Goal: Information Seeking & Learning: Learn about a topic

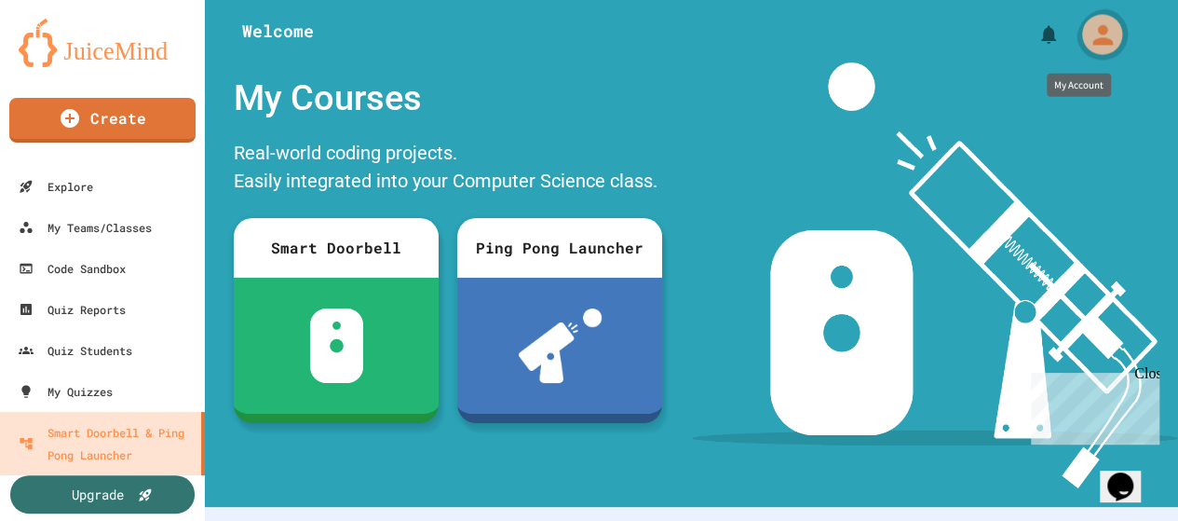
click at [1093, 44] on icon "My Account" at bounding box center [1103, 34] width 20 height 20
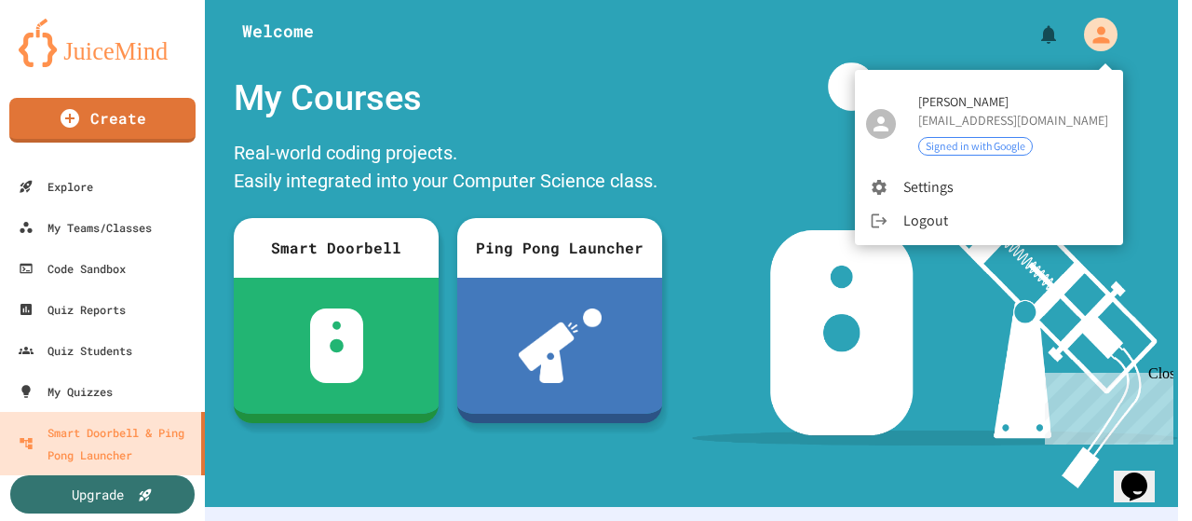
click at [922, 218] on li "Logout" at bounding box center [989, 221] width 268 height 34
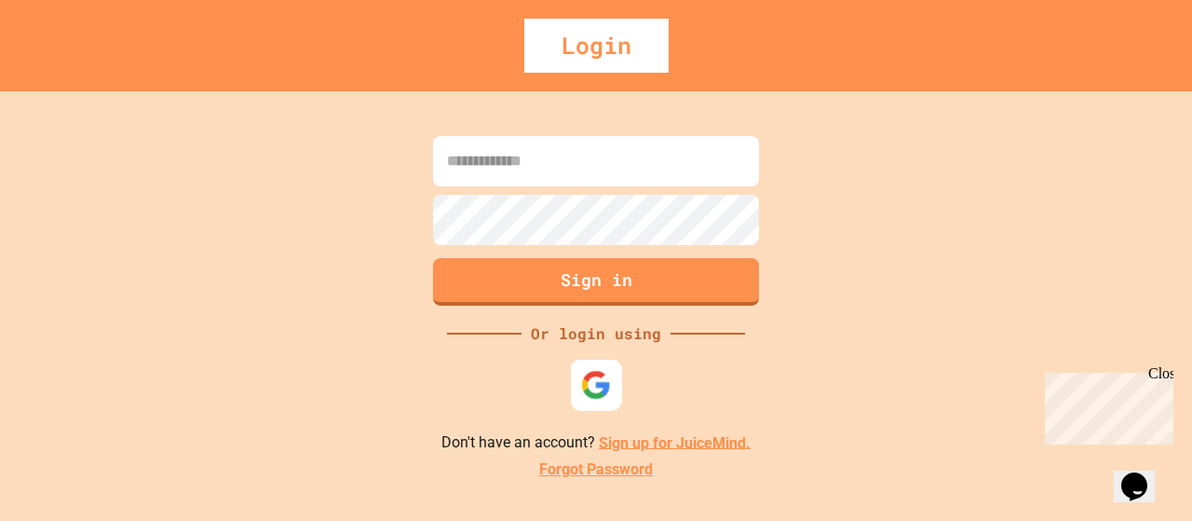
click at [593, 383] on img at bounding box center [596, 384] width 31 height 31
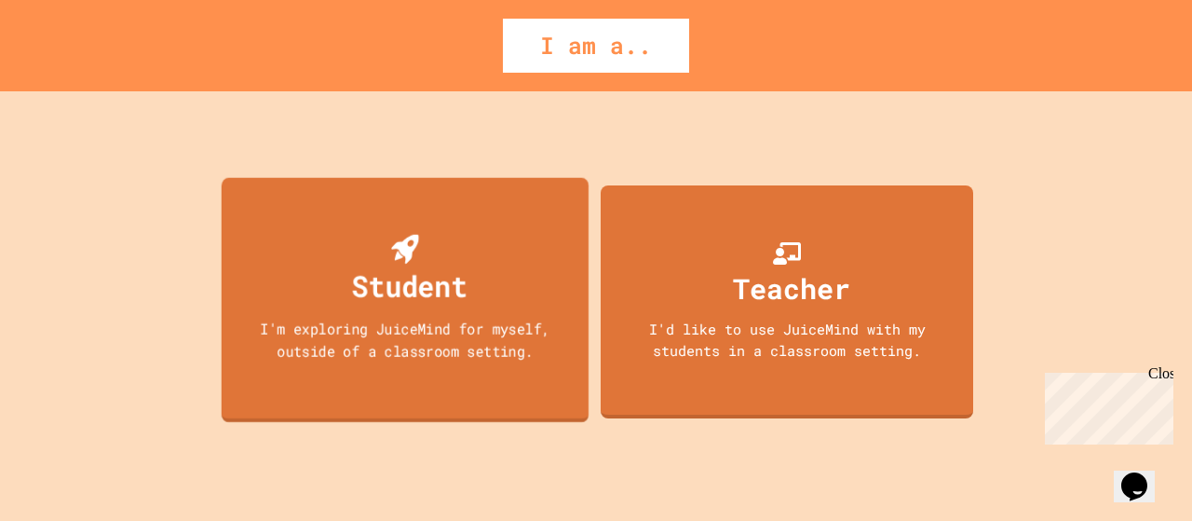
click at [341, 309] on div "Student I'm exploring JuiceMind for myself, outside of a classroom setting." at bounding box center [405, 299] width 367 height 245
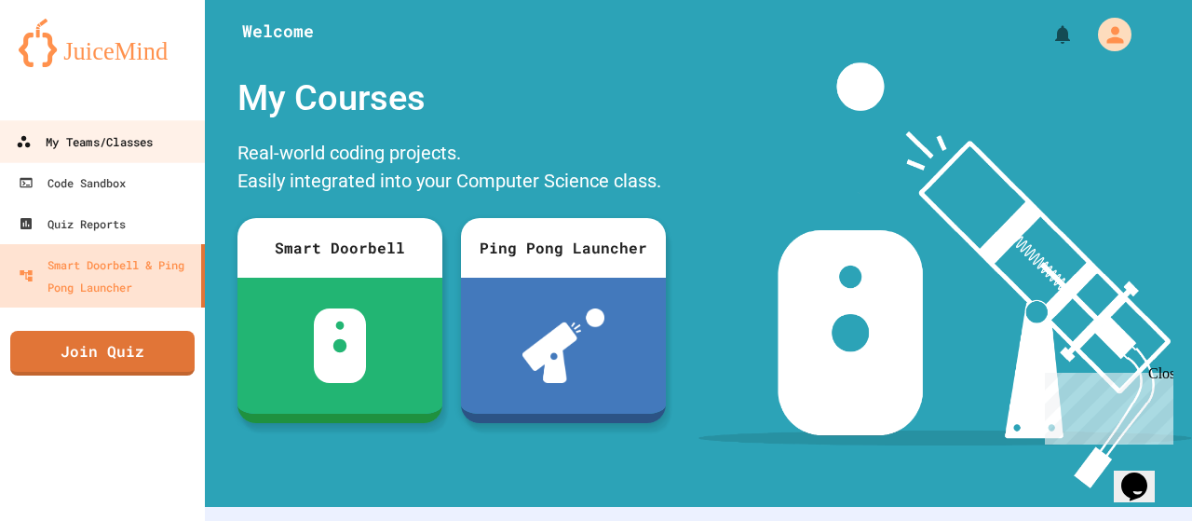
click at [68, 146] on div "My Teams/Classes" at bounding box center [84, 141] width 137 height 23
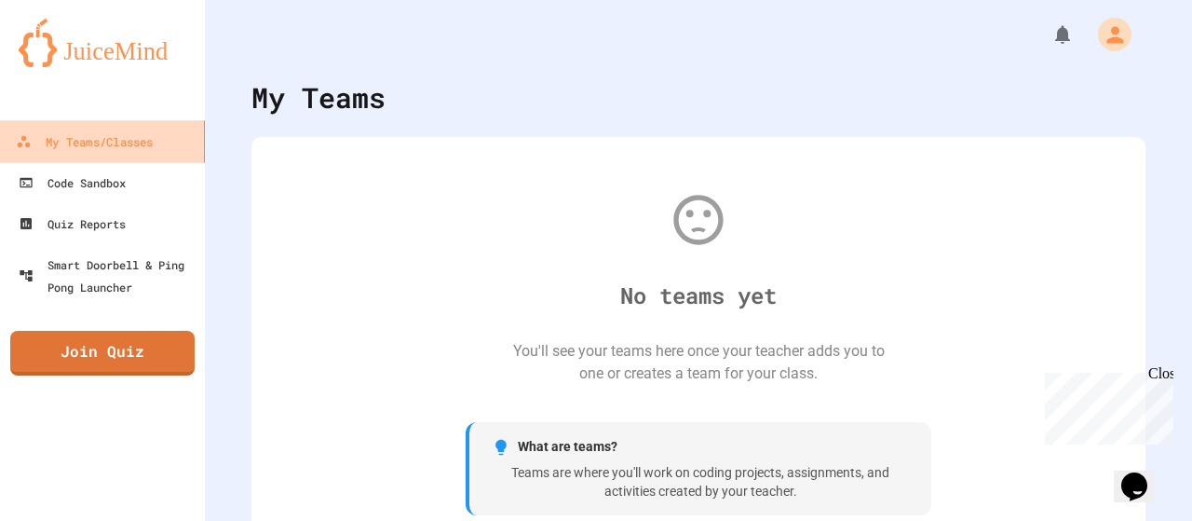
click at [68, 148] on div "My Teams/Classes" at bounding box center [84, 141] width 137 height 23
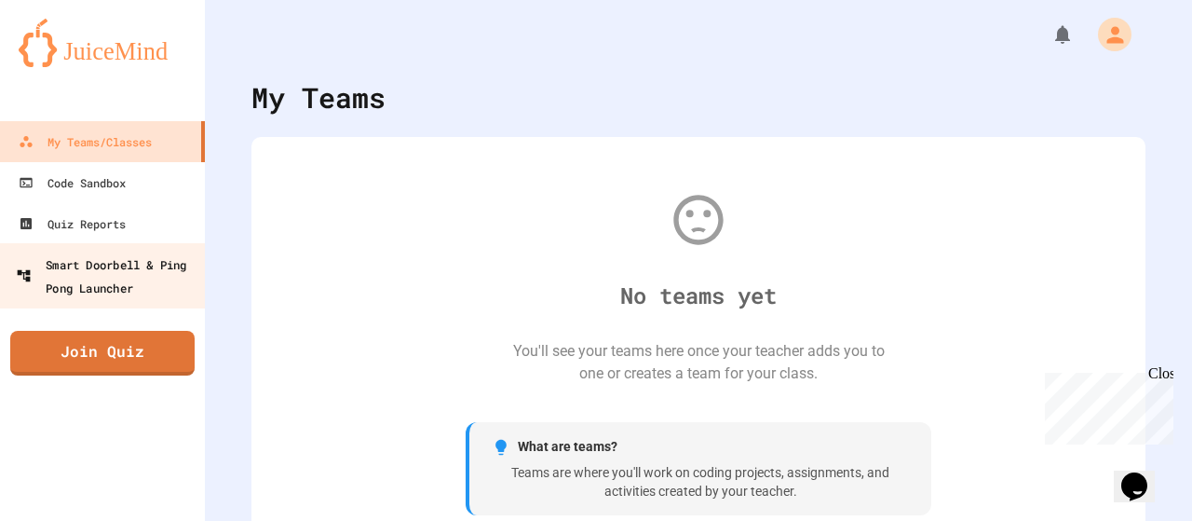
click at [93, 275] on div "Smart Doorbell & Ping Pong Launcher" at bounding box center [108, 275] width 184 height 46
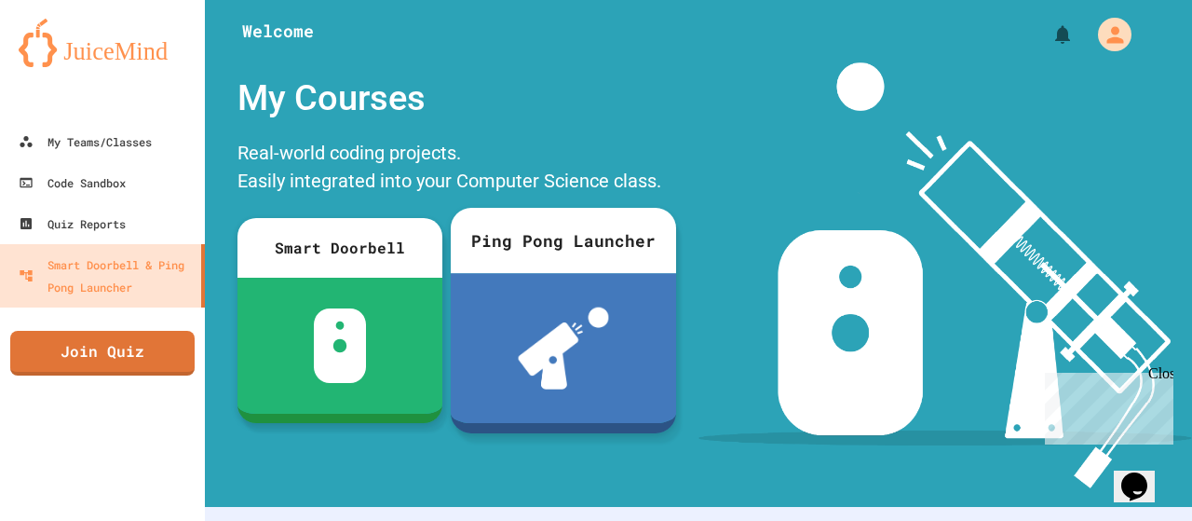
click at [557, 307] on img at bounding box center [563, 348] width 91 height 82
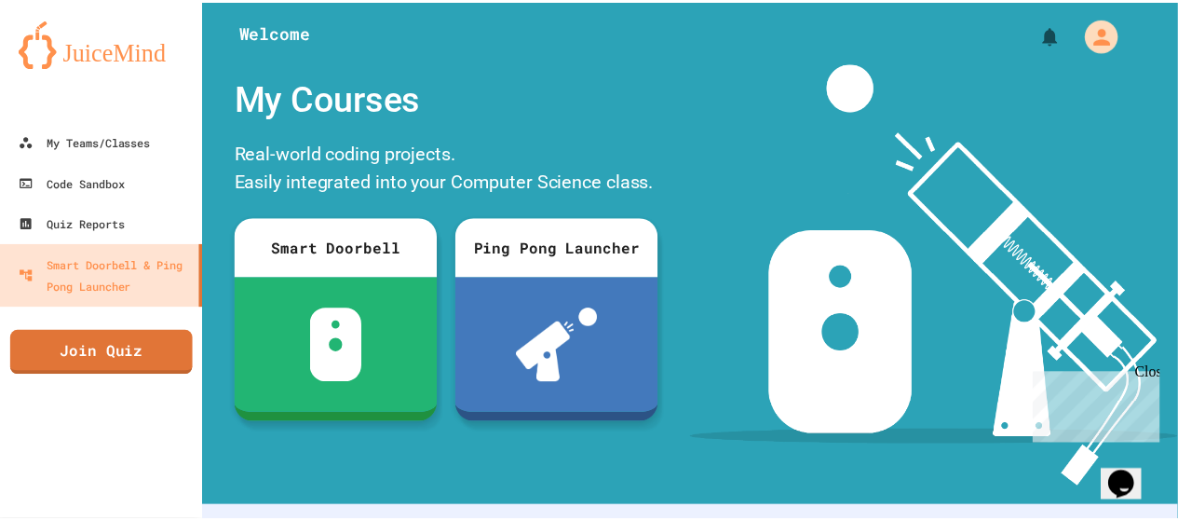
scroll to position [186, 0]
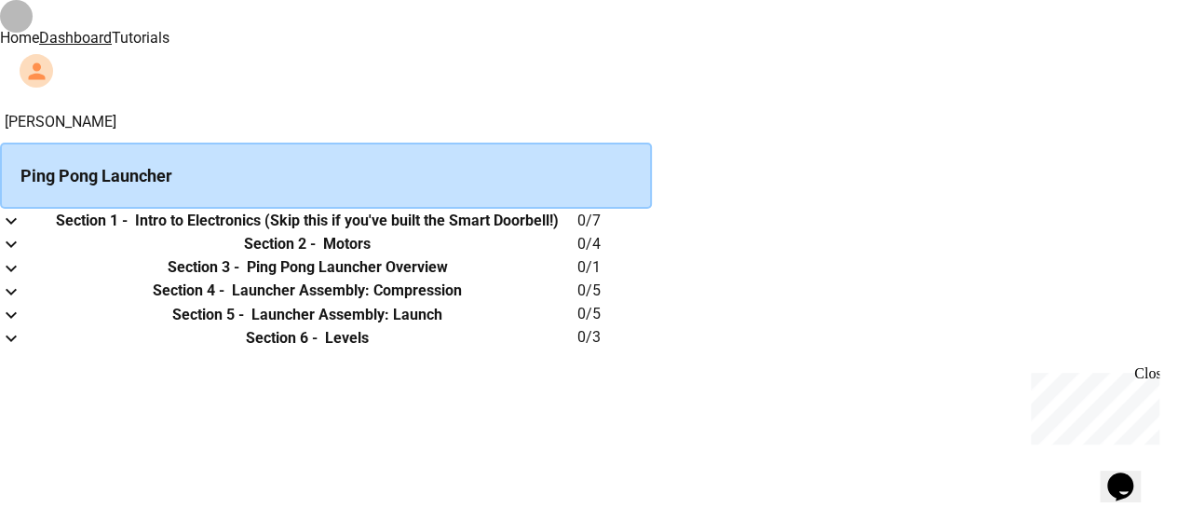
drag, startPoint x: 287, startPoint y: 232, endPoint x: 294, endPoint y: 224, distance: 11.2
click at [22, 232] on icon "expand row" at bounding box center [11, 221] width 22 height 22
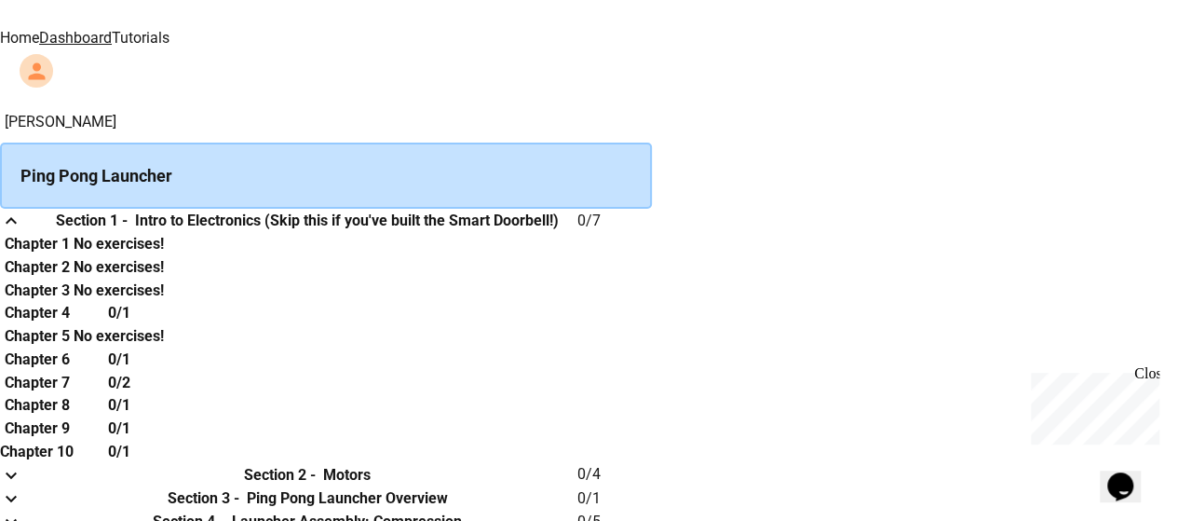
scroll to position [93, 0]
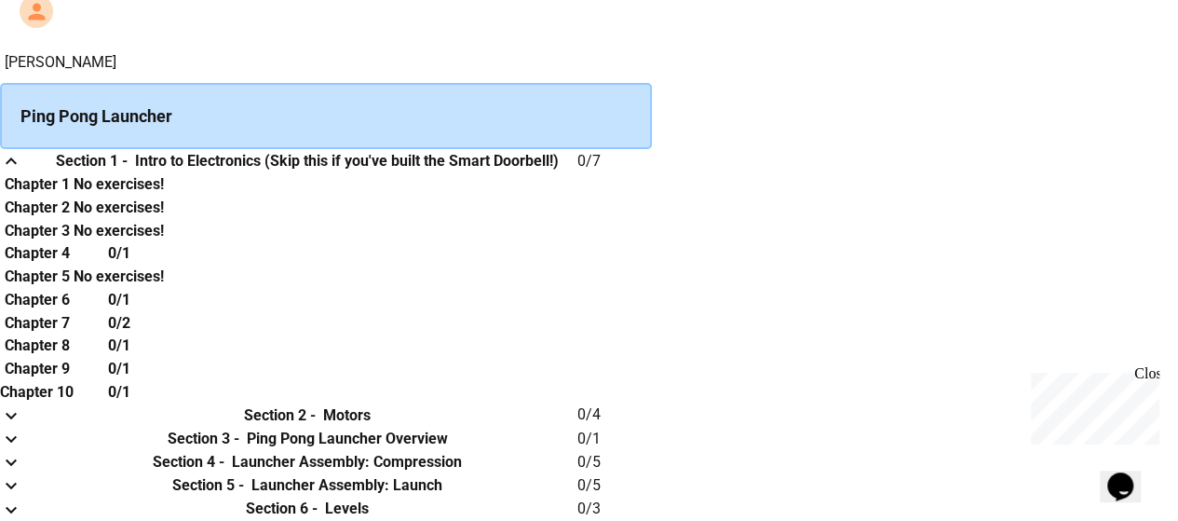
click at [74, 196] on th "Chapter 1" at bounding box center [37, 183] width 74 height 23
click at [164, 196] on h6 "No exercises!" at bounding box center [119, 184] width 90 height 22
click at [70, 196] on h6 "Chapter 1" at bounding box center [37, 184] width 65 height 22
click at [128, 150] on h6 "Section 1 -" at bounding box center [92, 161] width 72 height 22
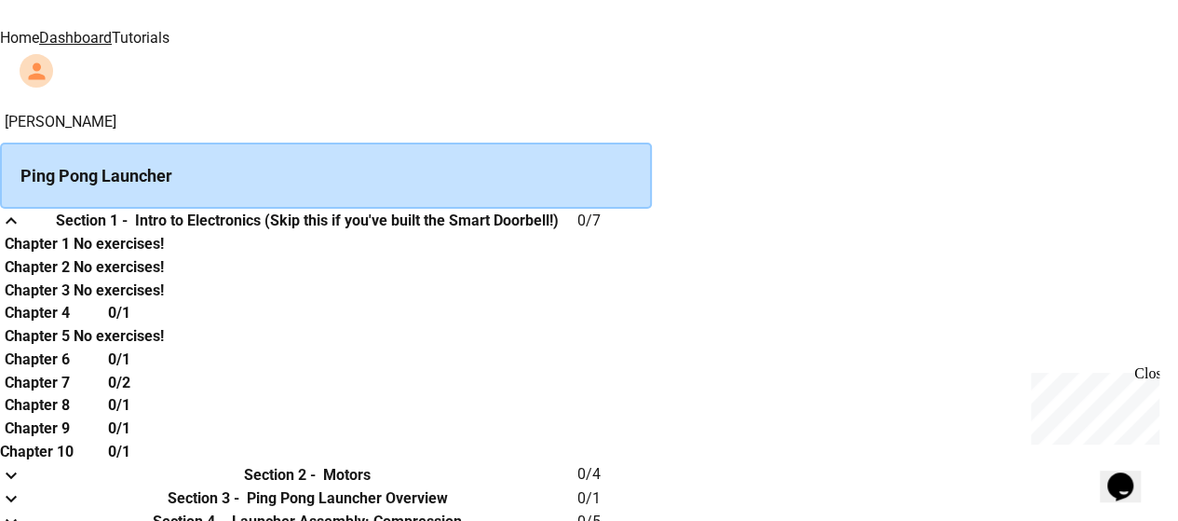
click at [128, 232] on h6 "Section 1 -" at bounding box center [92, 221] width 72 height 22
click at [22, 232] on icon "expand row" at bounding box center [11, 221] width 22 height 22
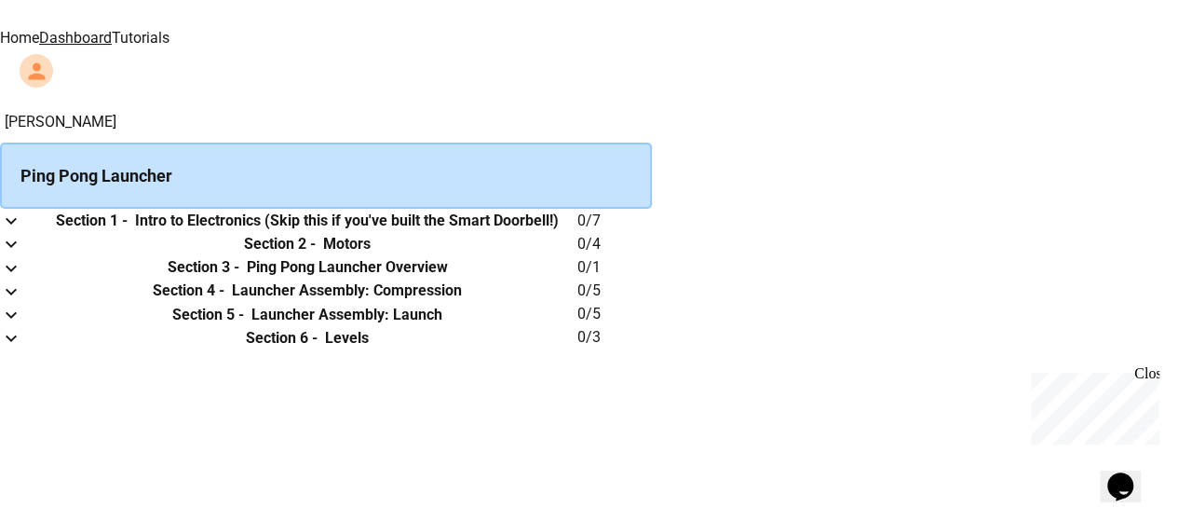
click at [348, 146] on div "Ping Pong Launcher" at bounding box center [326, 176] width 652 height 66
click at [22, 232] on icon "expand row" at bounding box center [11, 221] width 22 height 22
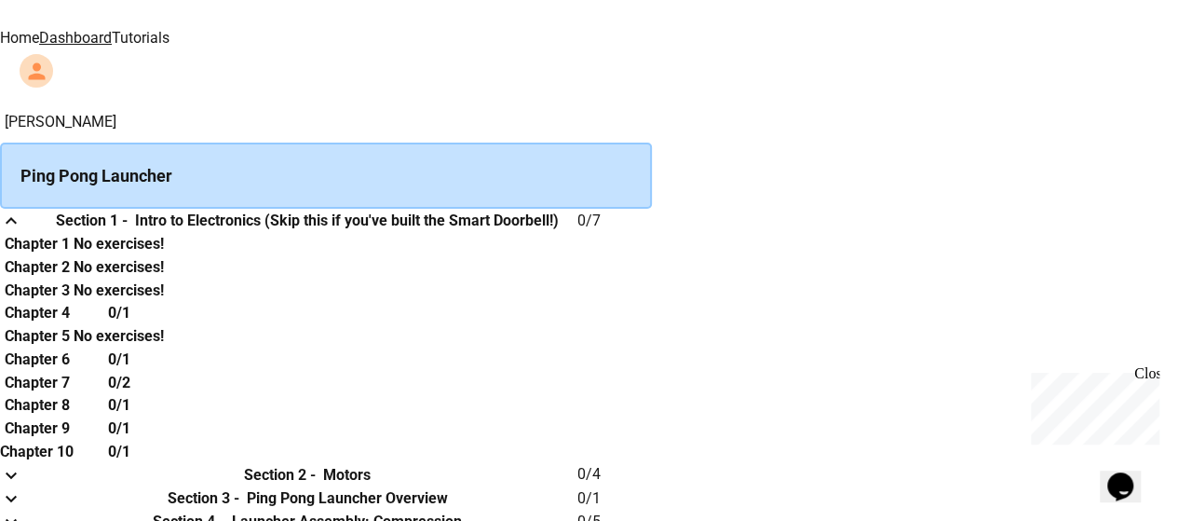
click at [70, 255] on h6 "Chapter 1" at bounding box center [37, 244] width 65 height 22
click at [164, 255] on h6 "No exercises!" at bounding box center [119, 244] width 90 height 22
click at [70, 255] on h6 "Chapter 1" at bounding box center [37, 244] width 65 height 22
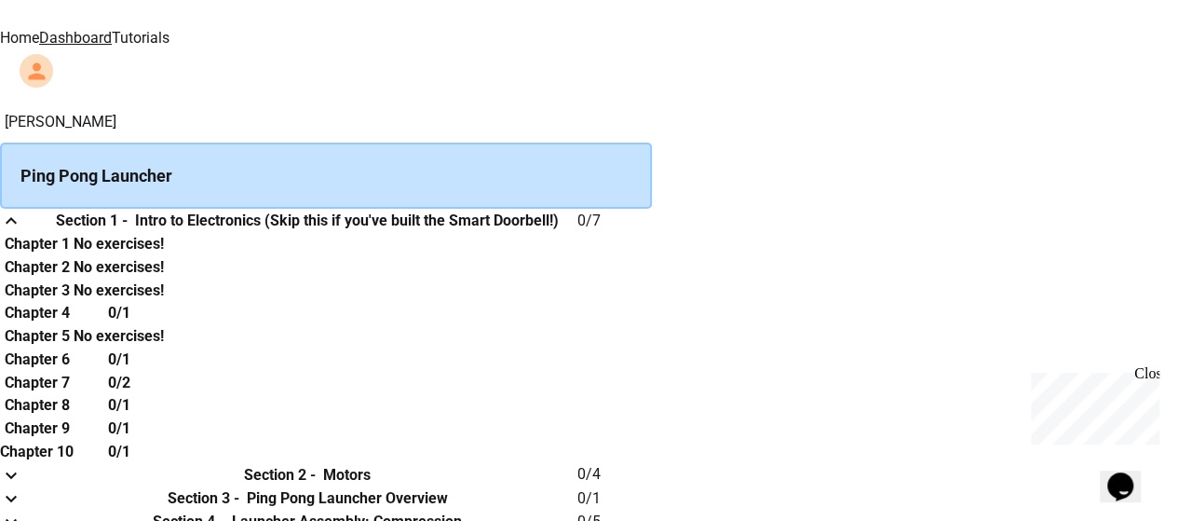
drag, startPoint x: 1141, startPoint y: 378, endPoint x: 2163, endPoint y: 743, distance: 1085.2
click at [1141, 378] on div "Close" at bounding box center [1146, 376] width 23 height 23
click at [39, 29] on link "Home" at bounding box center [19, 38] width 39 height 18
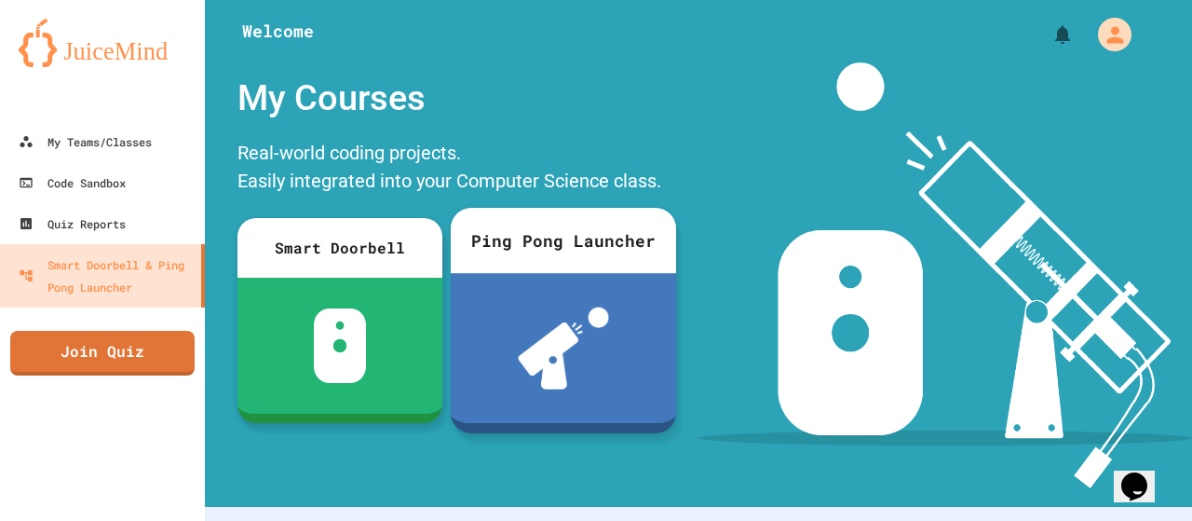
click at [481, 295] on div at bounding box center [563, 348] width 225 height 150
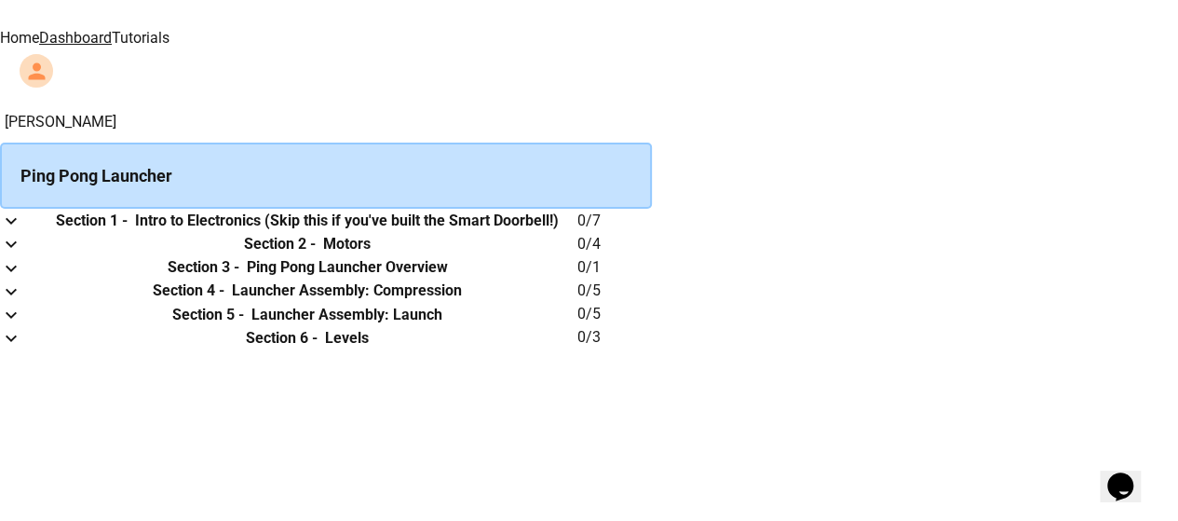
click at [652, 232] on h6 "0 / 7" at bounding box center [615, 221] width 75 height 22
click at [559, 232] on h6 "Intro to Electronics (Skip this if you've built the Smart Doorbell!)" at bounding box center [347, 221] width 424 height 22
click at [22, 232] on icon "expand row" at bounding box center [11, 221] width 22 height 22
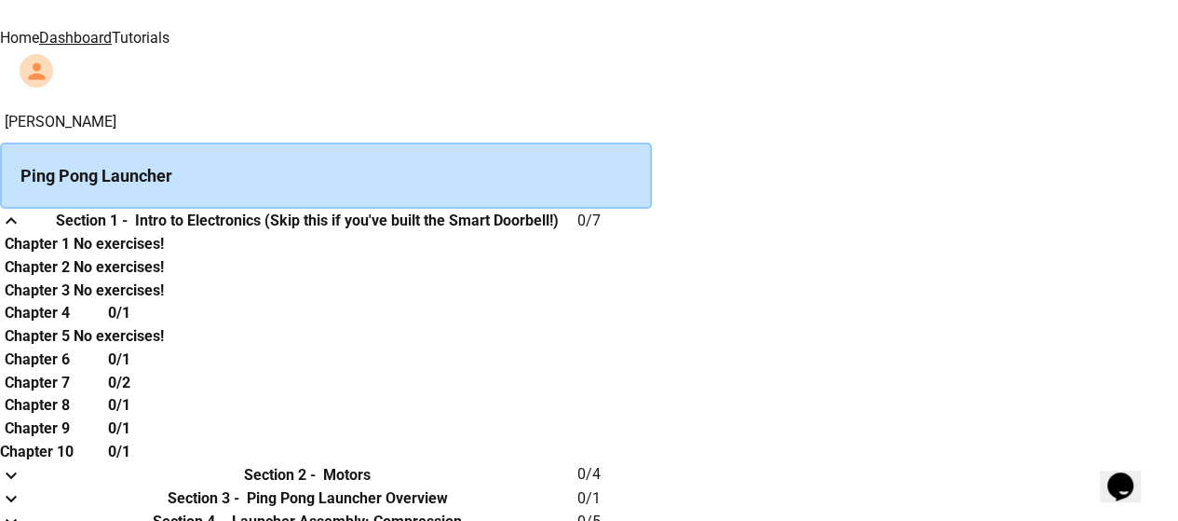
click at [70, 255] on h6 "Chapter 1" at bounding box center [37, 244] width 65 height 22
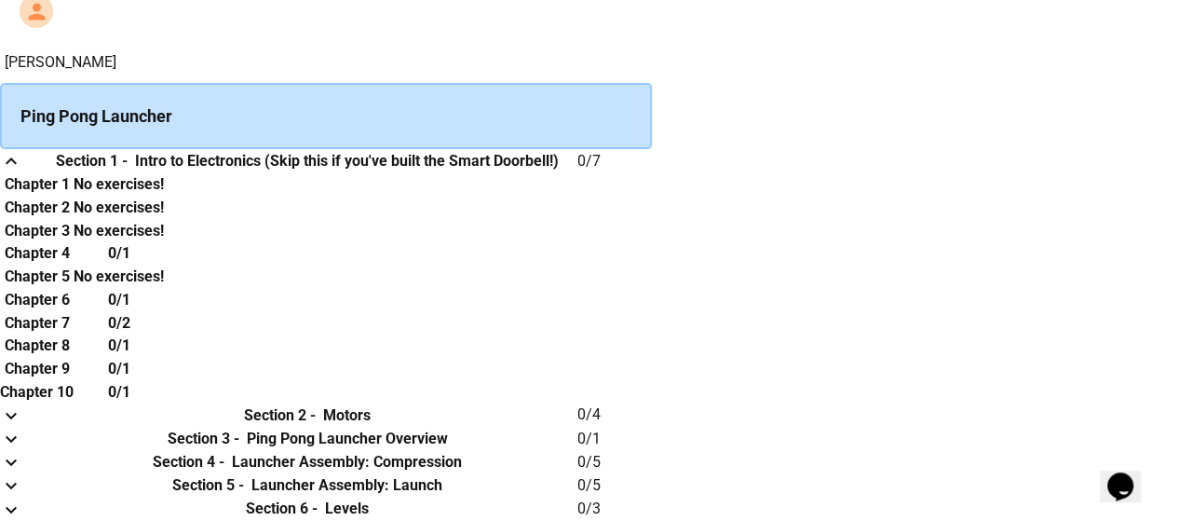
click at [70, 265] on h6 "Chapter 4" at bounding box center [37, 253] width 65 height 22
click at [22, 498] on icon "expand row" at bounding box center [11, 509] width 22 height 22
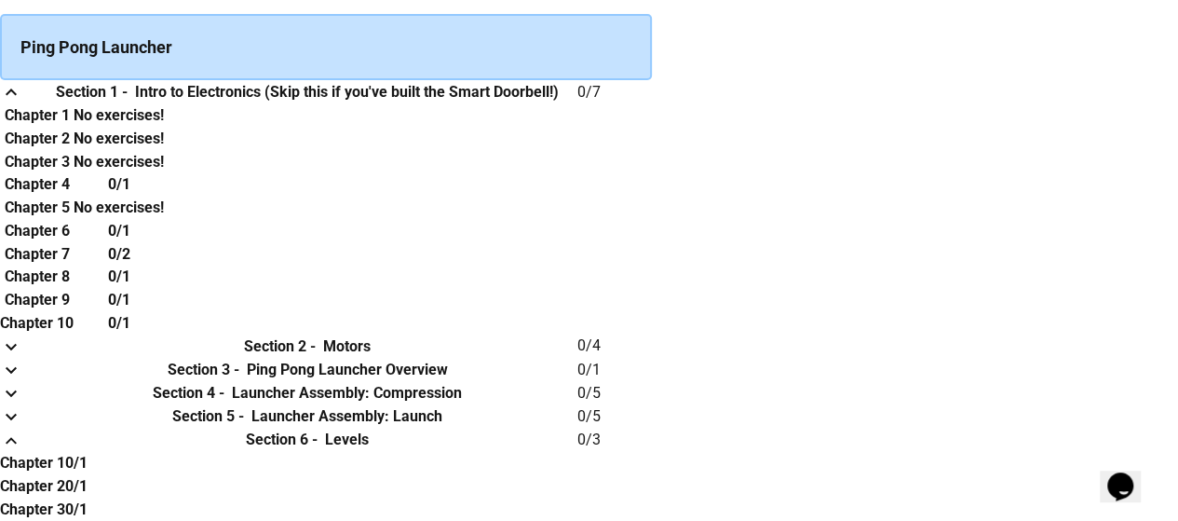
scroll to position [941, 0]
click at [65, 452] on h6 "Chapter 1" at bounding box center [32, 463] width 65 height 22
click at [65, 452] on th "Chapter 1" at bounding box center [32, 463] width 65 height 23
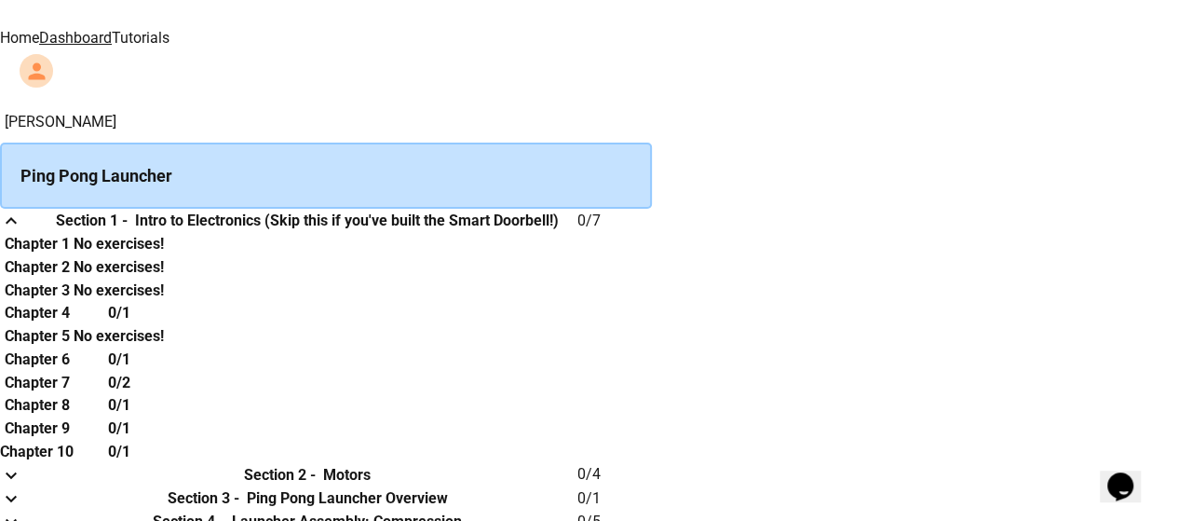
click at [170, 29] on link "Tutorials" at bounding box center [141, 38] width 58 height 18
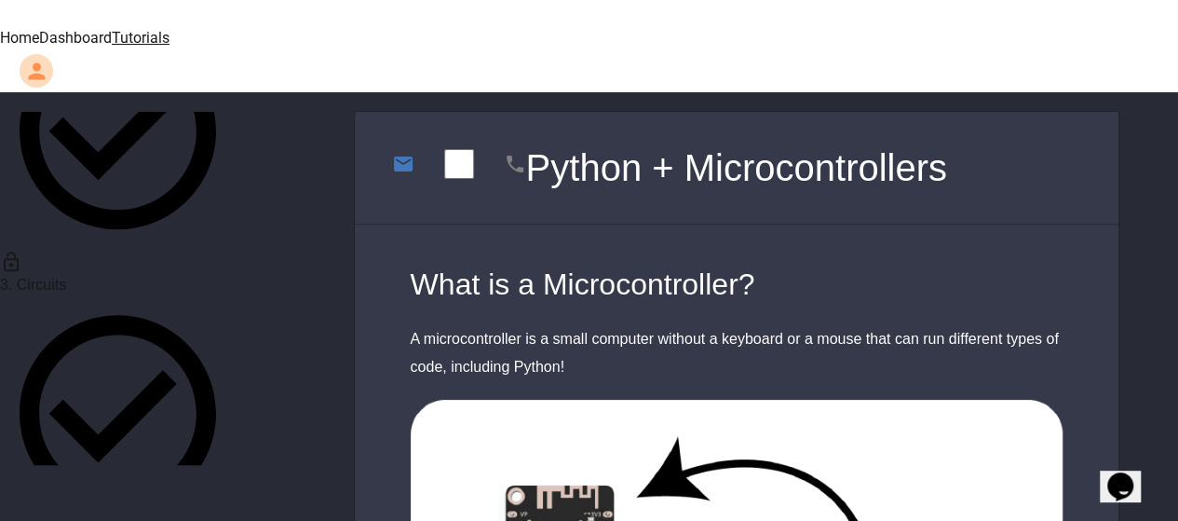
scroll to position [559, 0]
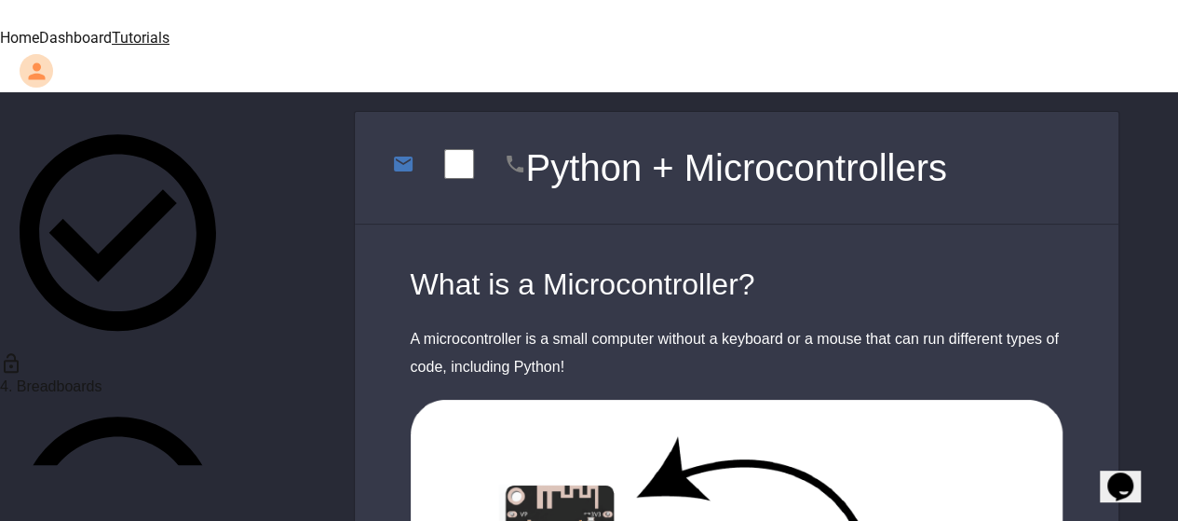
scroll to position [745, 0]
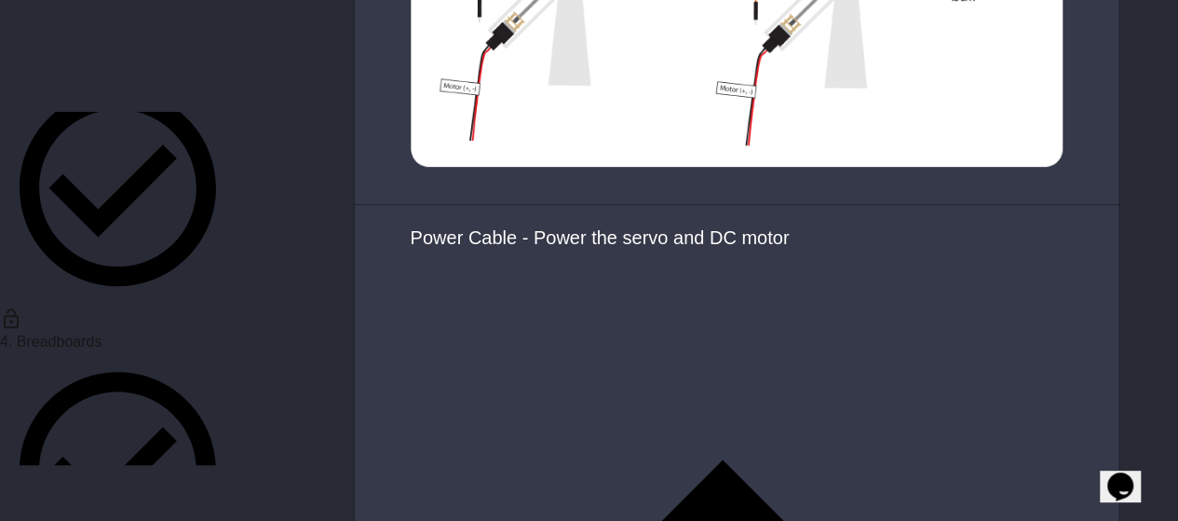
scroll to position [3928, 0]
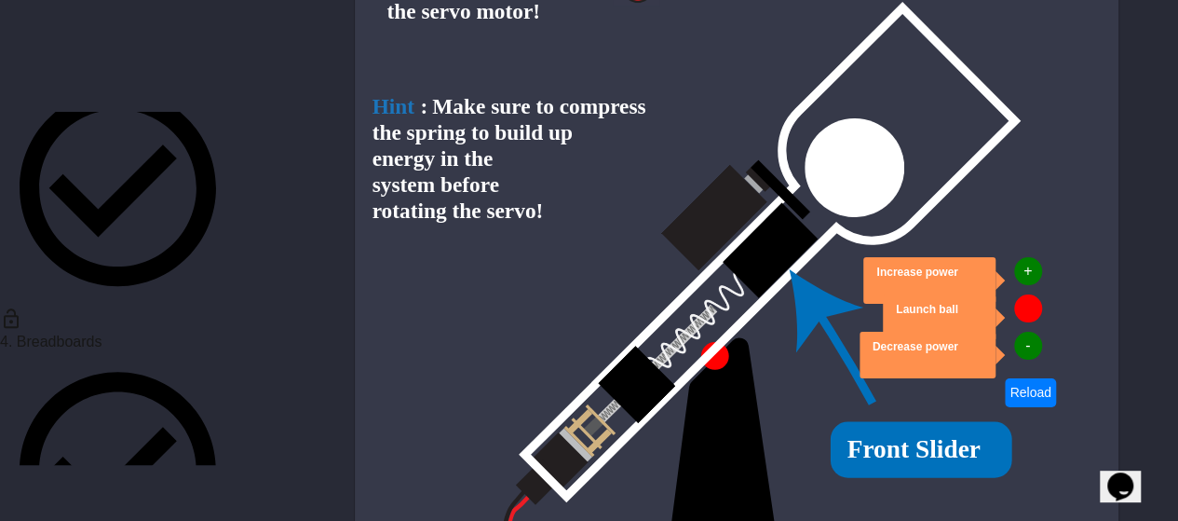
scroll to position [6987, 0]
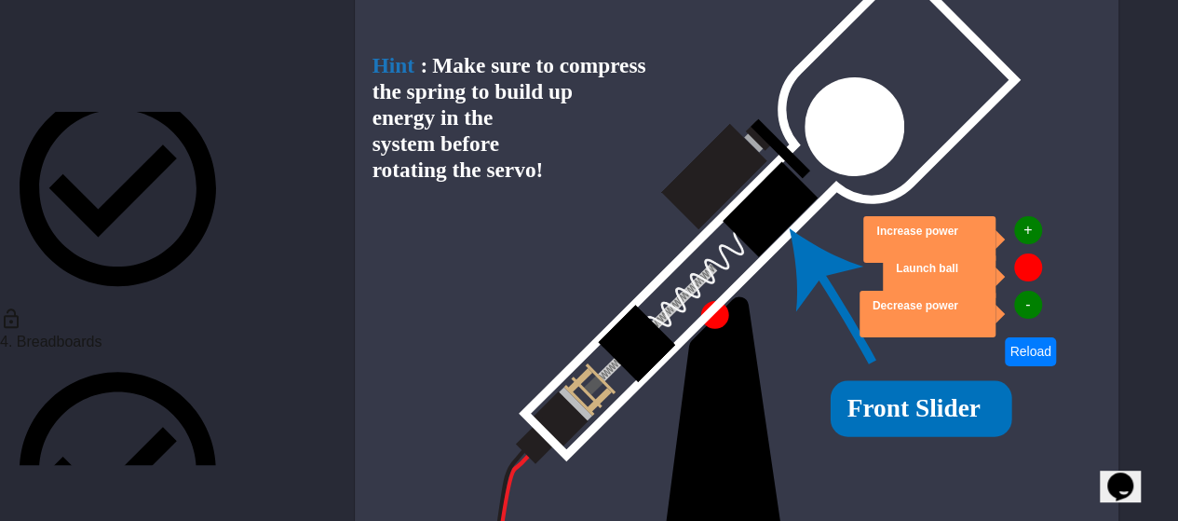
click at [1028, 281] on button at bounding box center [1028, 267] width 28 height 28
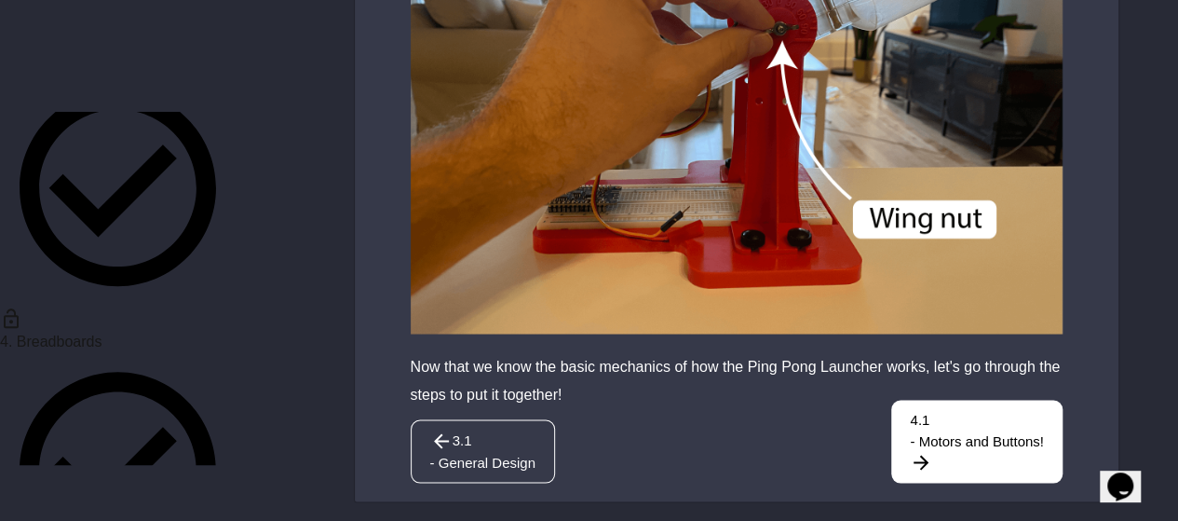
scroll to position [8779, 0]
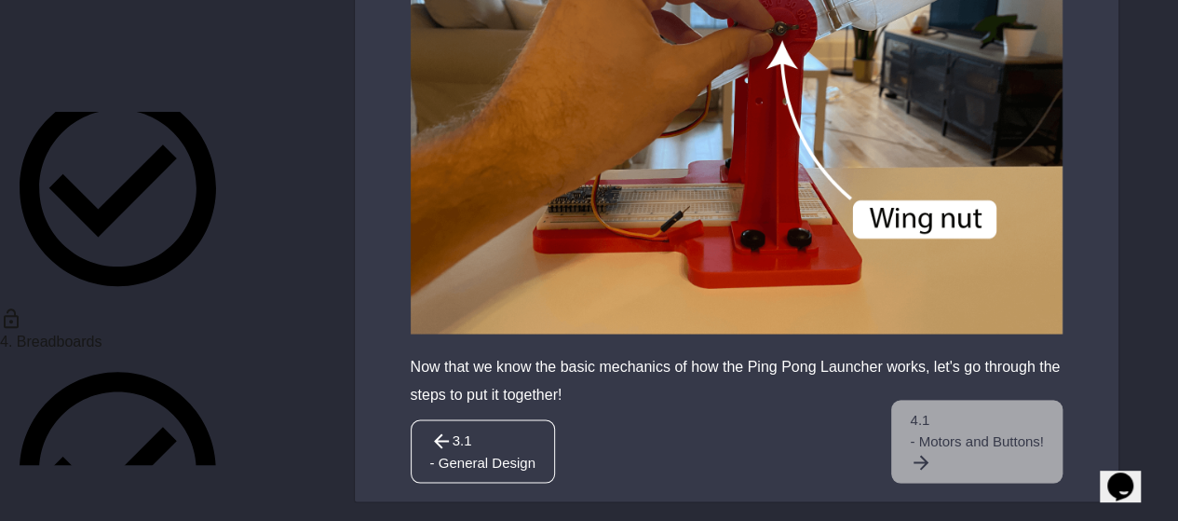
click at [925, 452] on span "- Motors and Buttons!" at bounding box center [976, 440] width 133 height 21
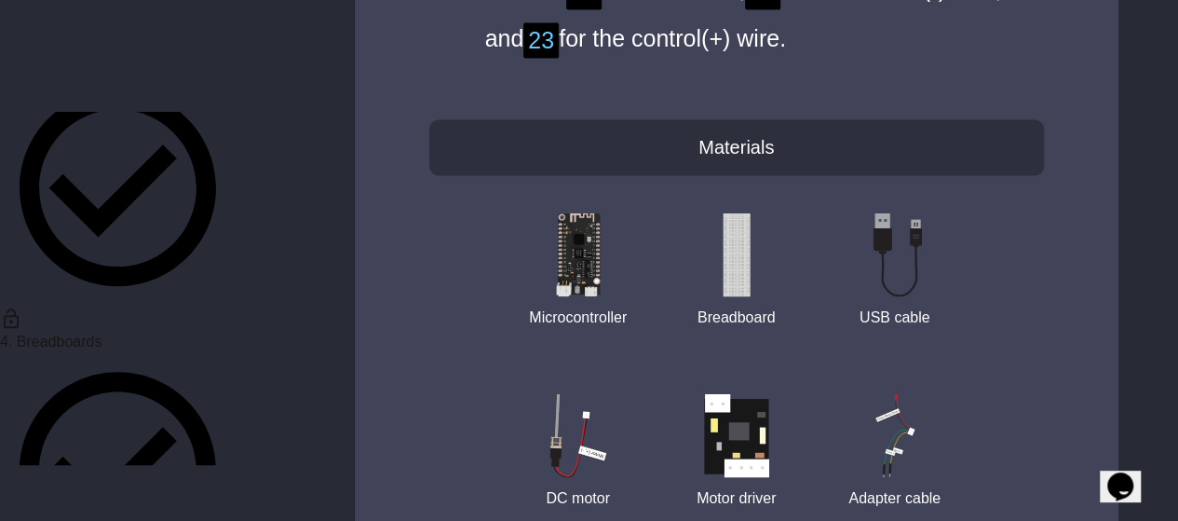
scroll to position [8664, 0]
